Goal: Navigation & Orientation: Find specific page/section

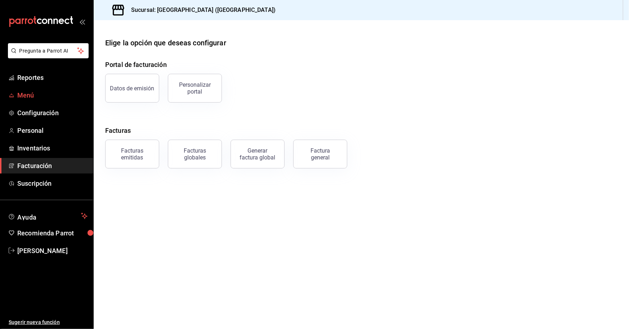
click at [43, 96] on span "Menú" at bounding box center [52, 95] width 70 height 10
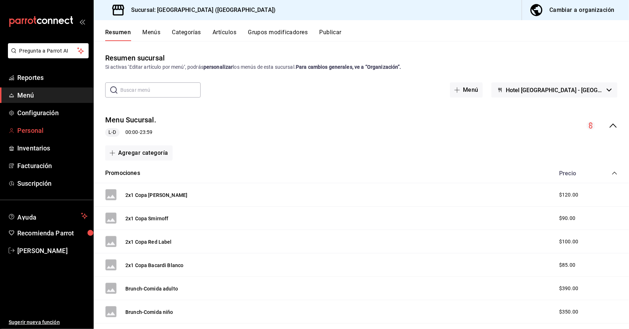
click at [61, 132] on span "Personal" at bounding box center [52, 131] width 70 height 10
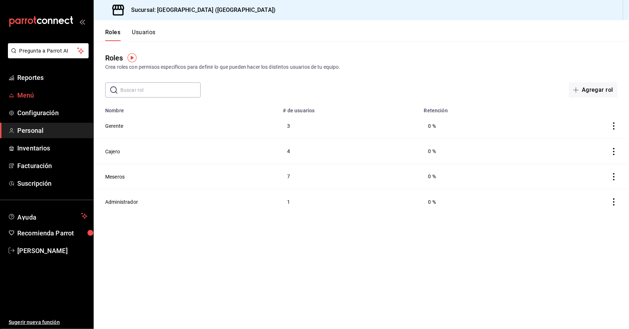
click at [58, 89] on link "Menú" at bounding box center [46, 95] width 93 height 15
